Goal: Information Seeking & Learning: Learn about a topic

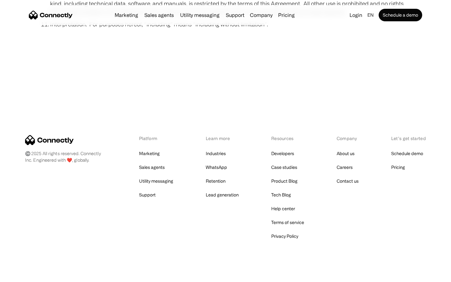
scroll to position [2304, 0]
